Goal: Check status: Check status

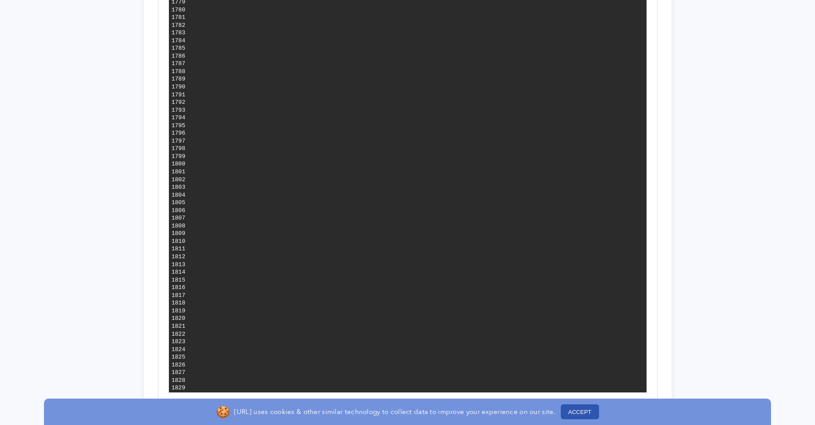
scroll to position [10771, 0]
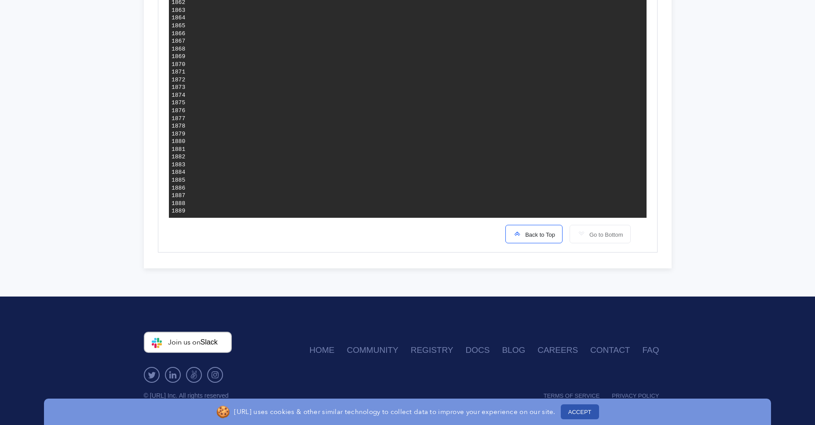
copy div "Stack deploying 0 Stacks done 0 Stacks waiting non-zero exit code 1 Failure: ./…"
